Goal: Transaction & Acquisition: Book appointment/travel/reservation

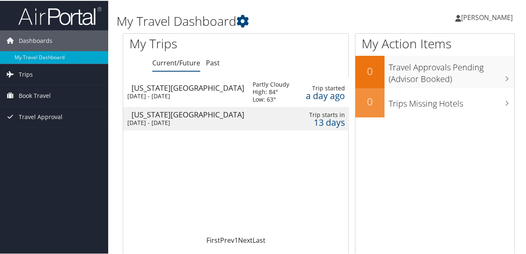
click at [178, 119] on div "[DATE] - [DATE]" at bounding box center [183, 121] width 113 height 7
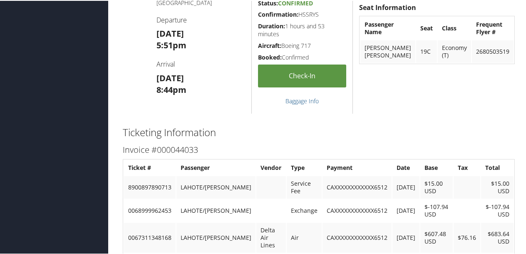
scroll to position [998, 0]
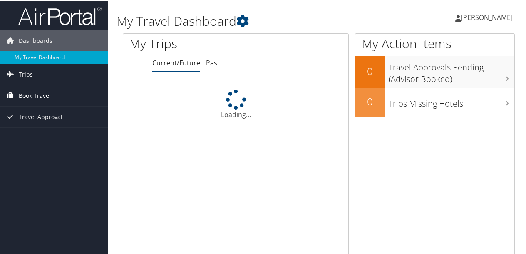
click at [42, 95] on span "Book Travel" at bounding box center [35, 94] width 32 height 21
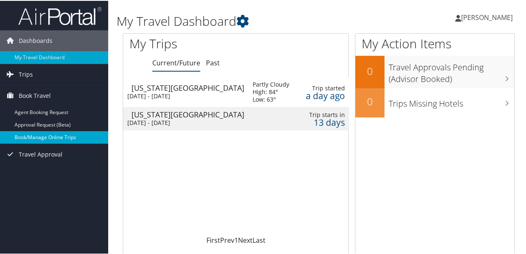
click at [39, 134] on link "Book/Manage Online Trips" at bounding box center [54, 136] width 108 height 12
